Goal: Transaction & Acquisition: Purchase product/service

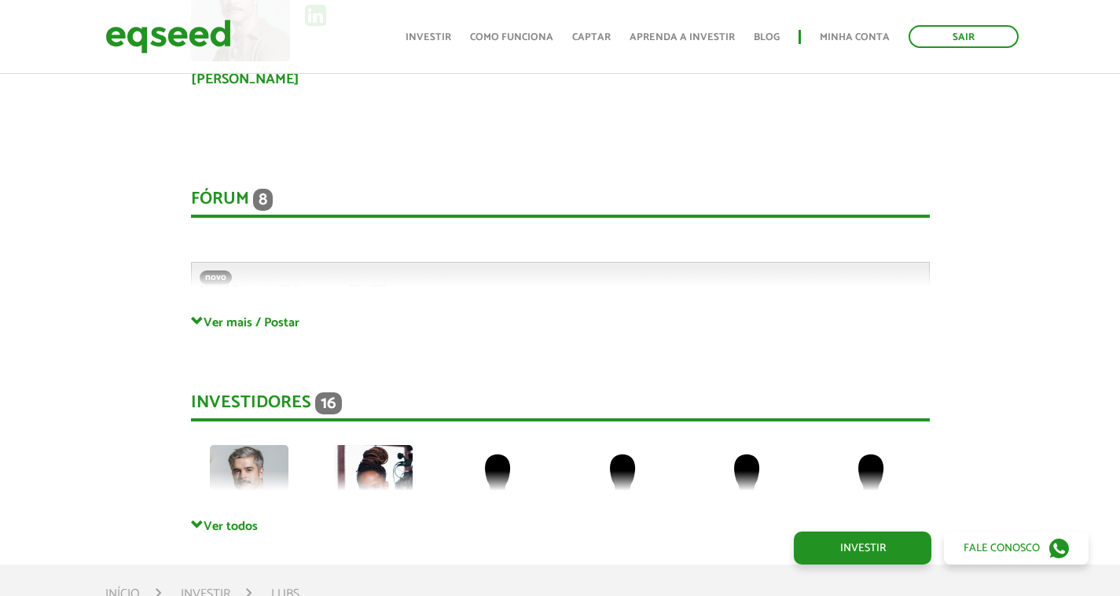
scroll to position [3404, 0]
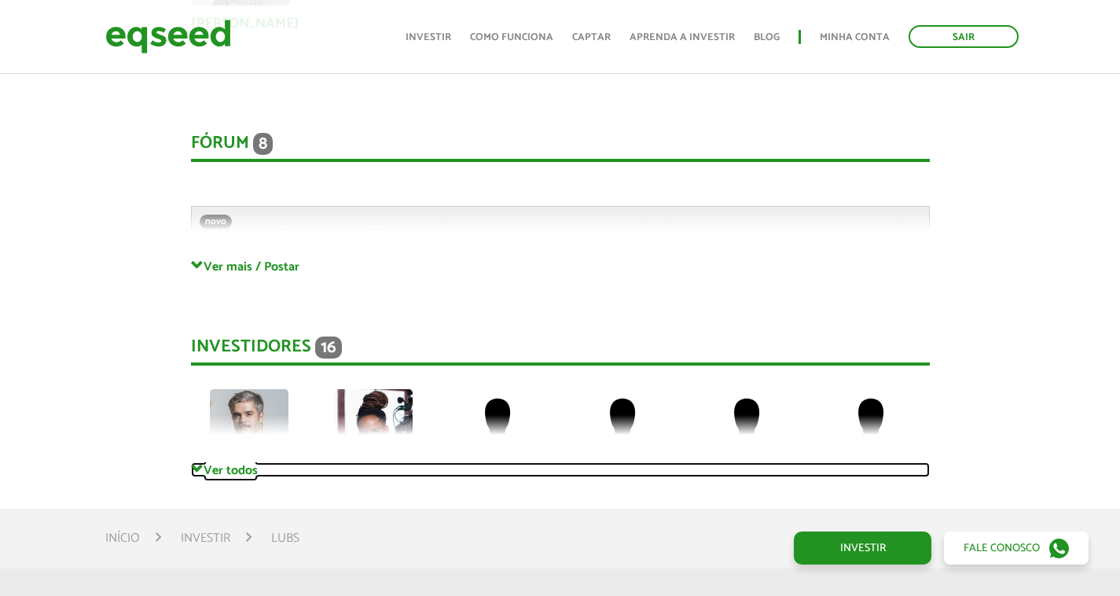
click at [222, 462] on link "Ver todos" at bounding box center [560, 469] width 739 height 15
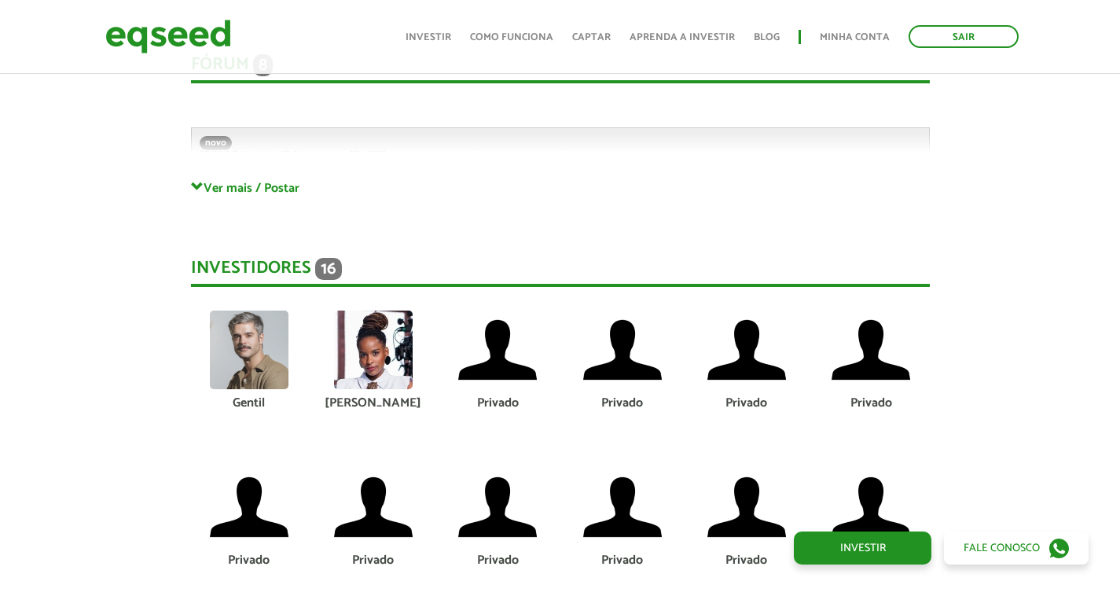
scroll to position [3168, 0]
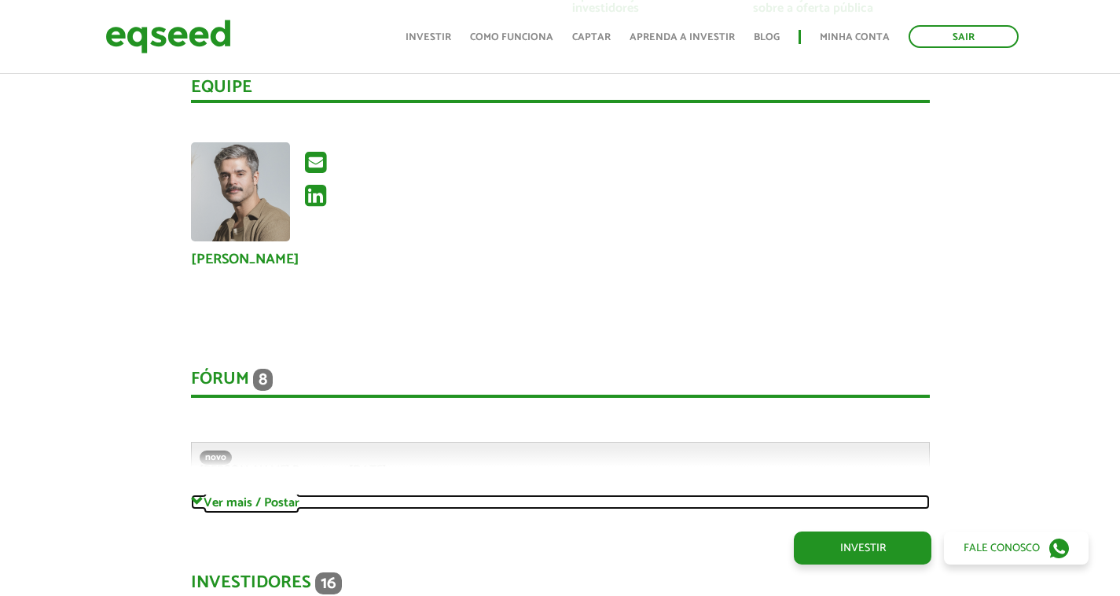
click at [274, 494] on link "Ver mais / Postar" at bounding box center [560, 501] width 739 height 15
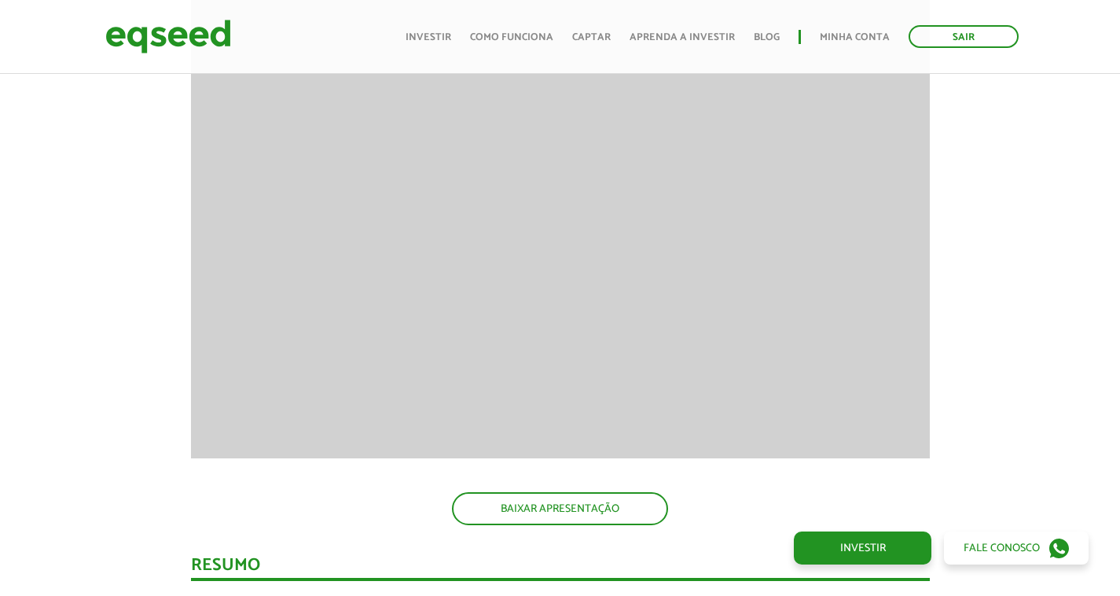
scroll to position [1282, 0]
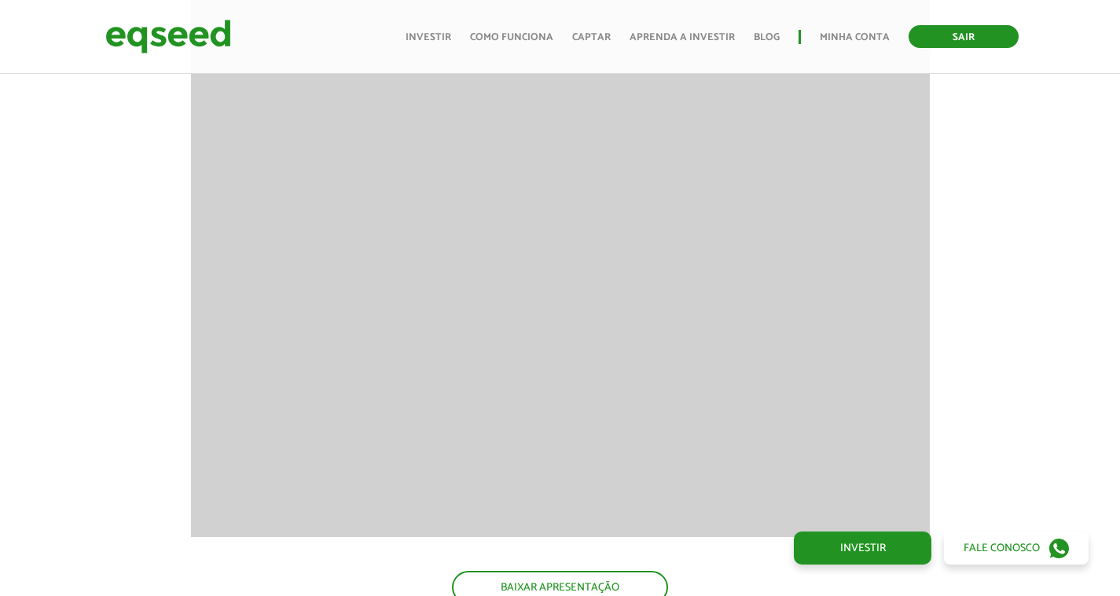
click at [979, 31] on link "Sair" at bounding box center [963, 36] width 110 height 23
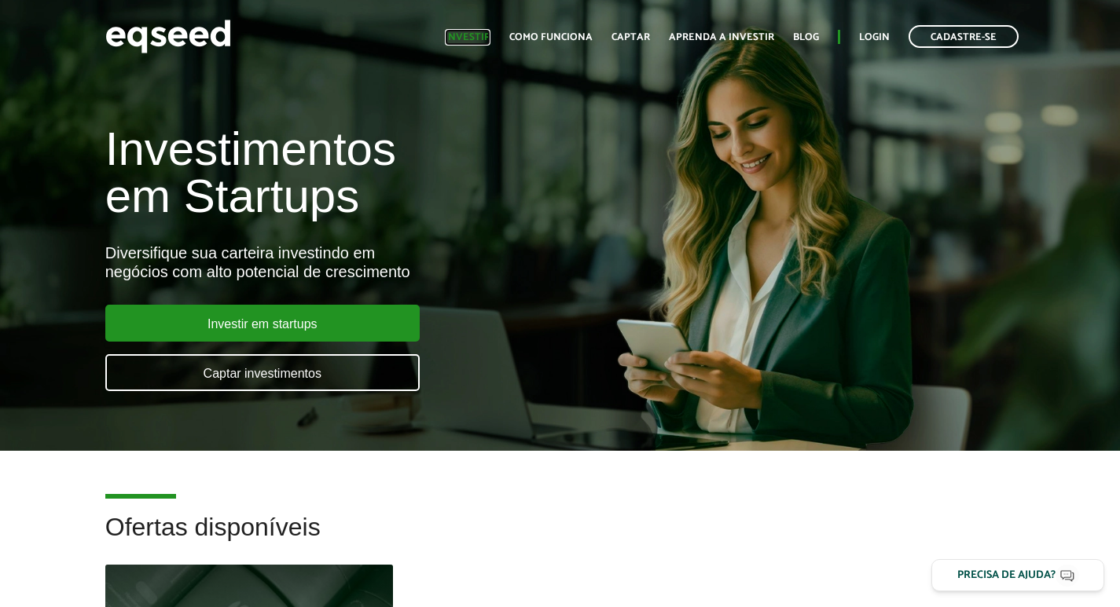
click at [468, 35] on link "Investir" at bounding box center [468, 37] width 46 height 10
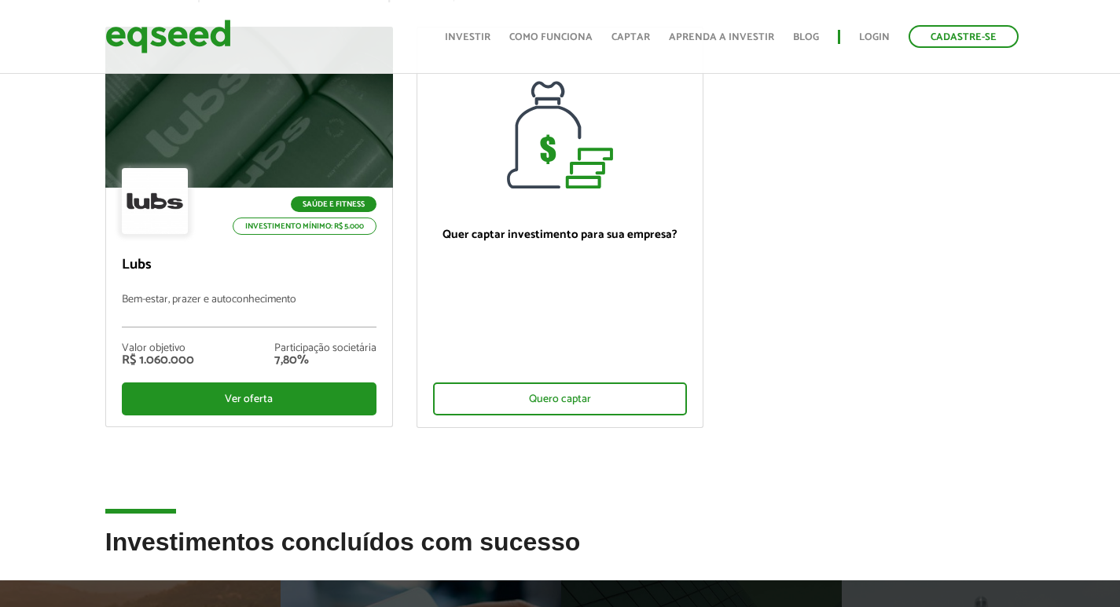
scroll to position [157, 0]
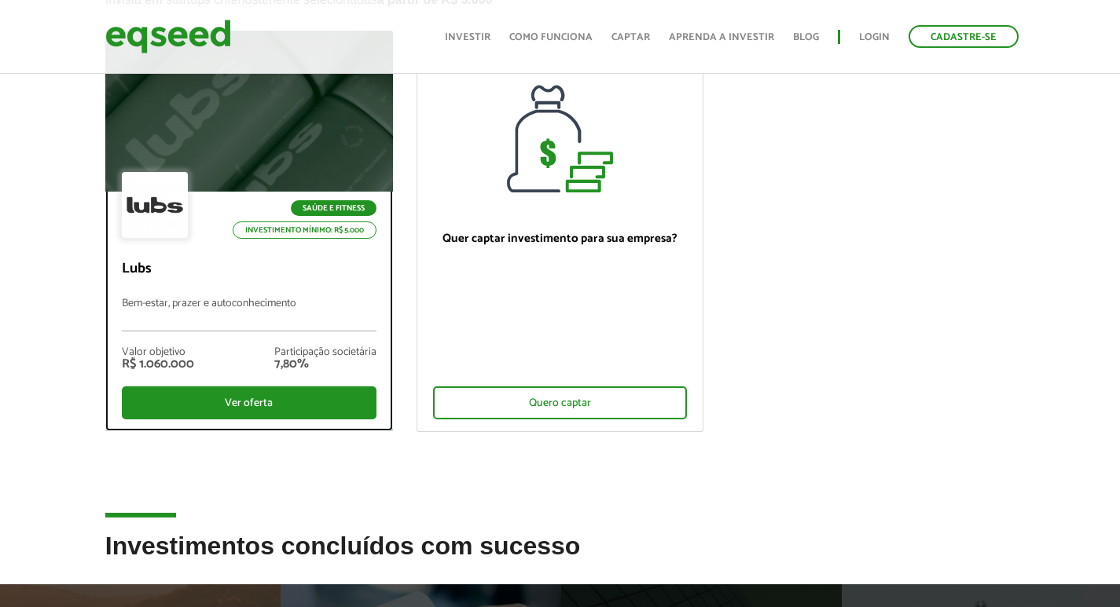
click at [200, 279] on div "Saúde e Fitness Investimento mínimo: R$ 5.000 Lubs Bem-estar, prazer e autoconh…" at bounding box center [249, 311] width 286 height 239
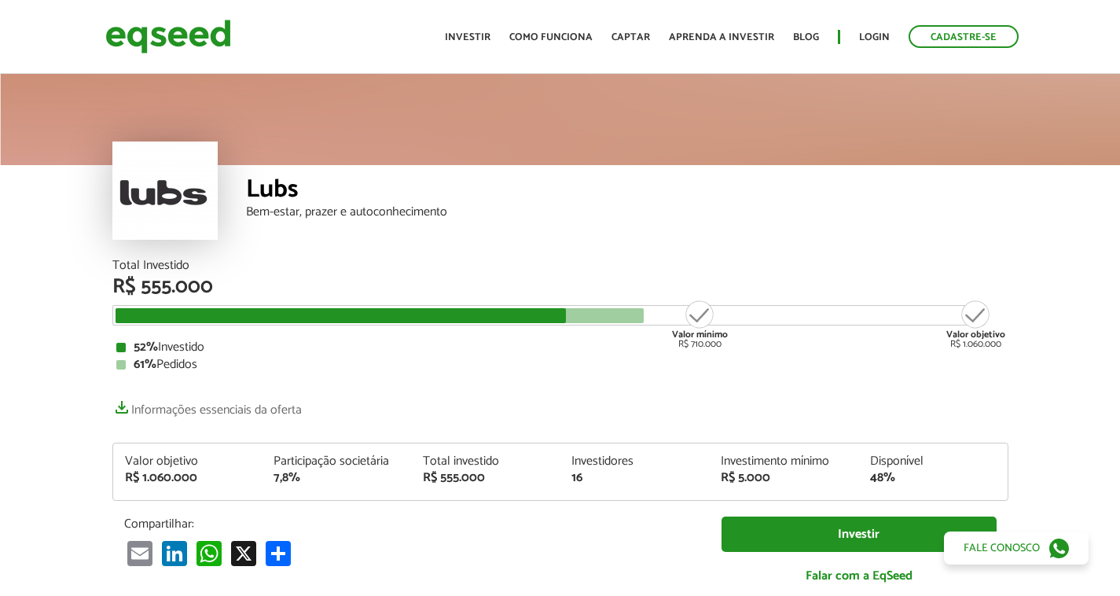
drag, startPoint x: 209, startPoint y: 345, endPoint x: 117, endPoint y: 345, distance: 91.9
click at [117, 345] on div "52% Investido" at bounding box center [560, 347] width 888 height 13
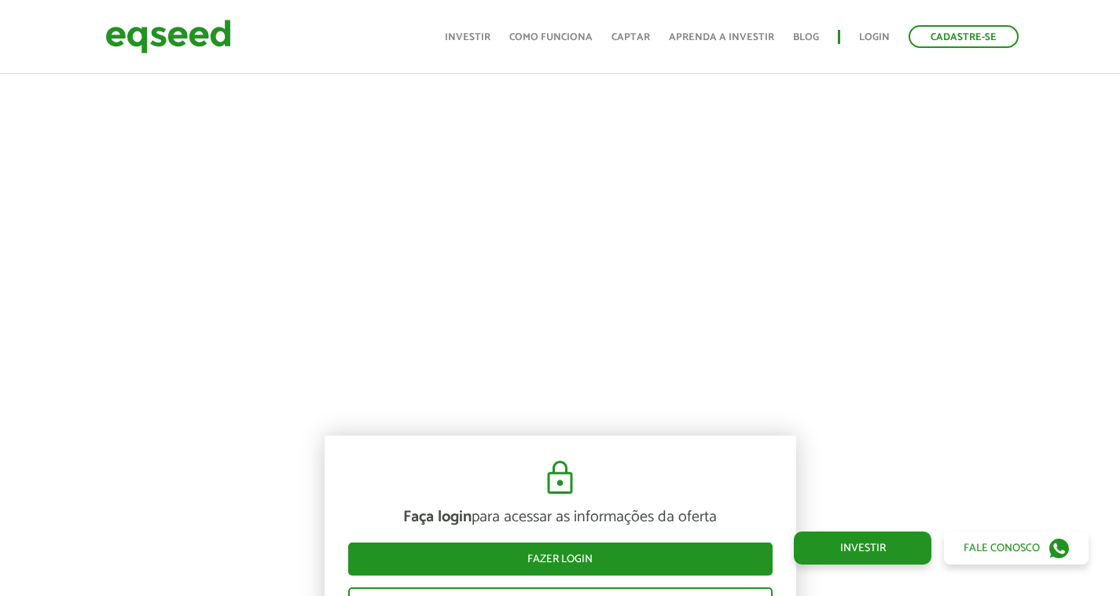
scroll to position [1100, 0]
